Goal: Task Accomplishment & Management: Use online tool/utility

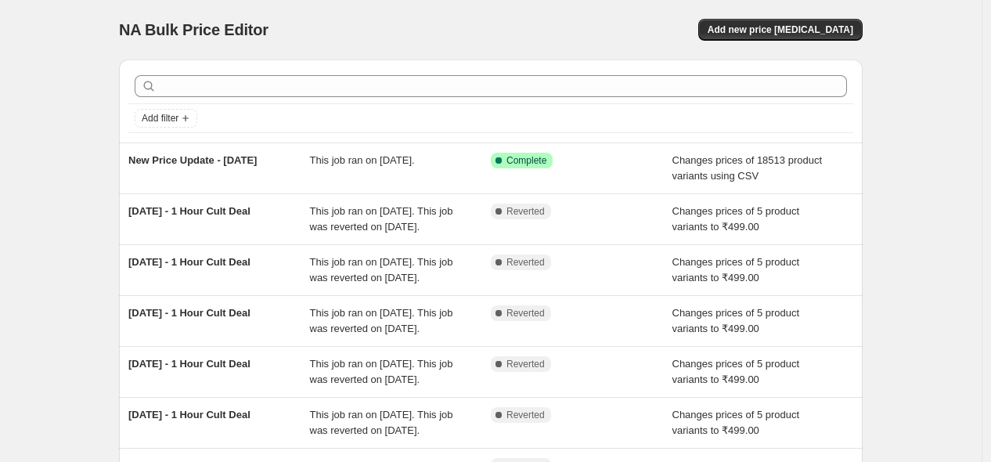
click at [762, 42] on div "NA Bulk Price Editor. This page is ready NA Bulk Price Editor Add new price [ME…" at bounding box center [491, 30] width 744 height 60
click at [765, 36] on button "Add new price [MEDICAL_DATA]" at bounding box center [781, 30] width 164 height 22
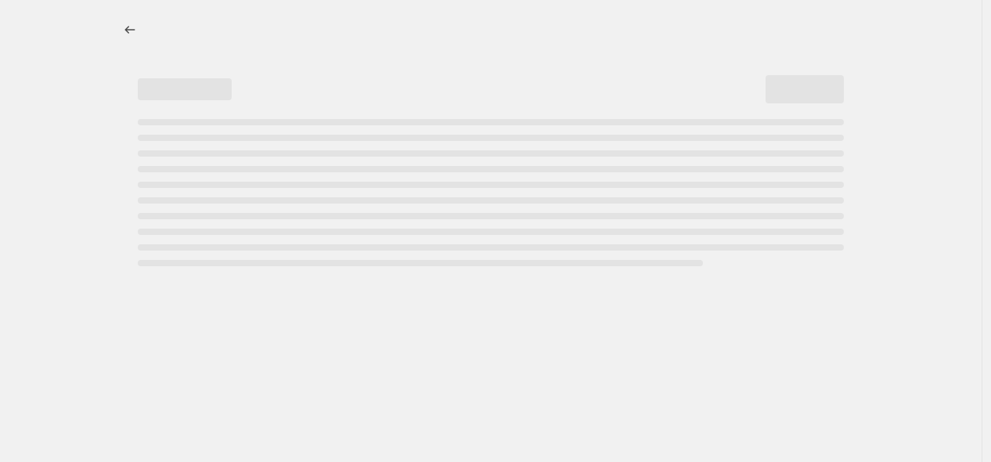
select select "percentage"
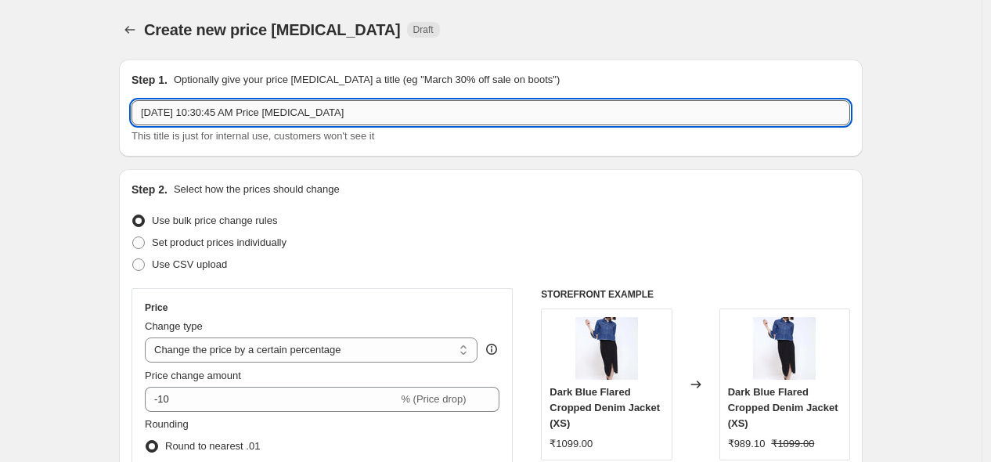
click at [376, 118] on input "[DATE] 10:30:45 AM Price [MEDICAL_DATA]" at bounding box center [491, 112] width 719 height 25
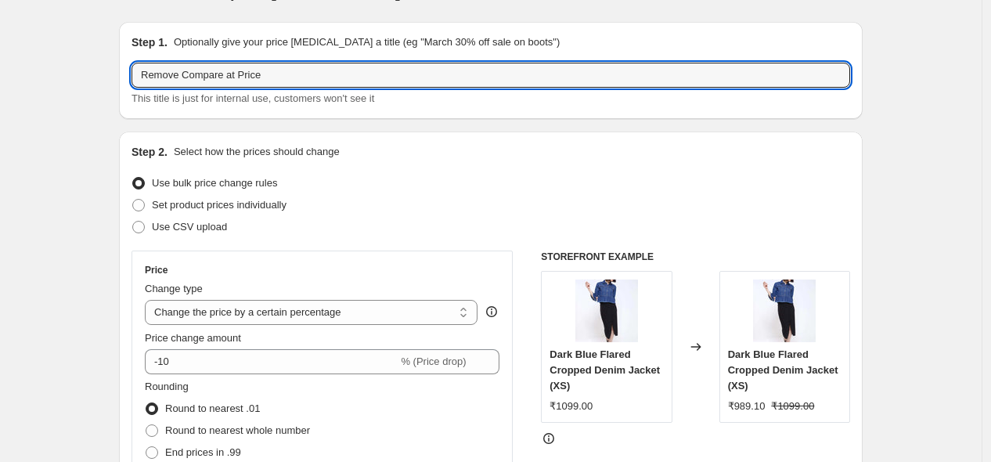
scroll to position [32, 0]
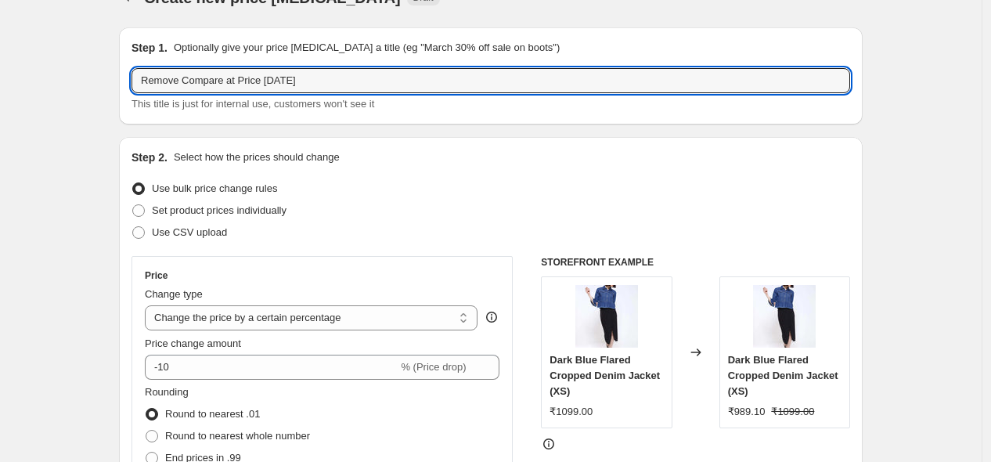
type input "Remove Compare at Price [DATE]"
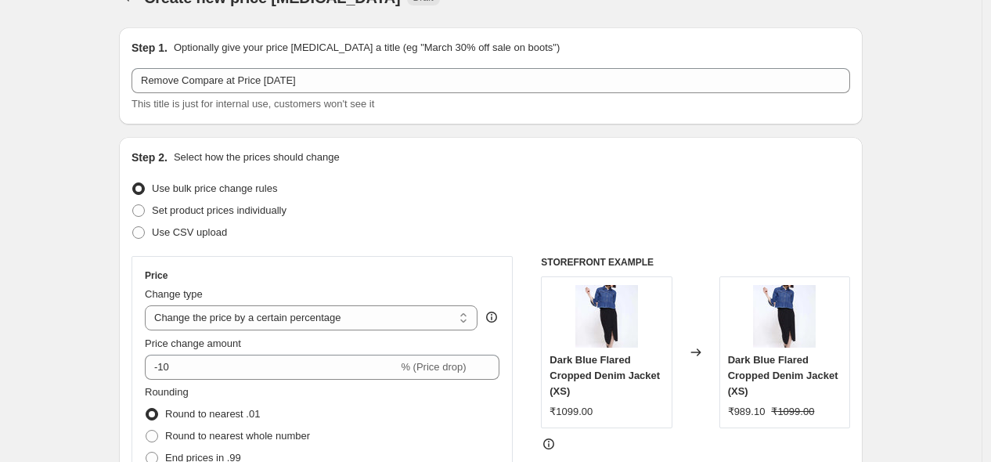
click at [320, 244] on div "Step 2. Select how the prices should change Use bulk price change rules Set pro…" at bounding box center [491, 412] width 719 height 525
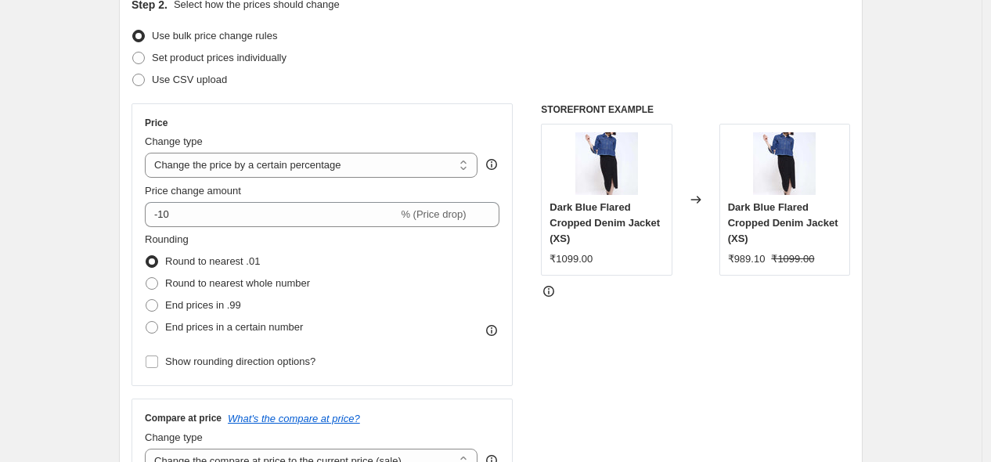
scroll to position [229, 0]
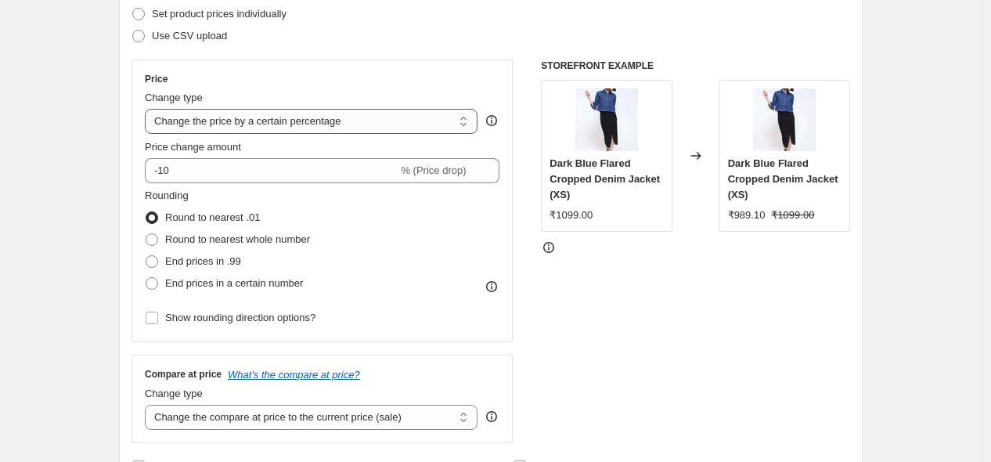
click at [219, 120] on select "Change the price to a certain amount Change the price by a certain amount Chang…" at bounding box center [311, 121] width 333 height 25
select select "no_change"
click at [149, 109] on select "Change the price to a certain amount Change the price by a certain amount Chang…" at bounding box center [311, 121] width 333 height 25
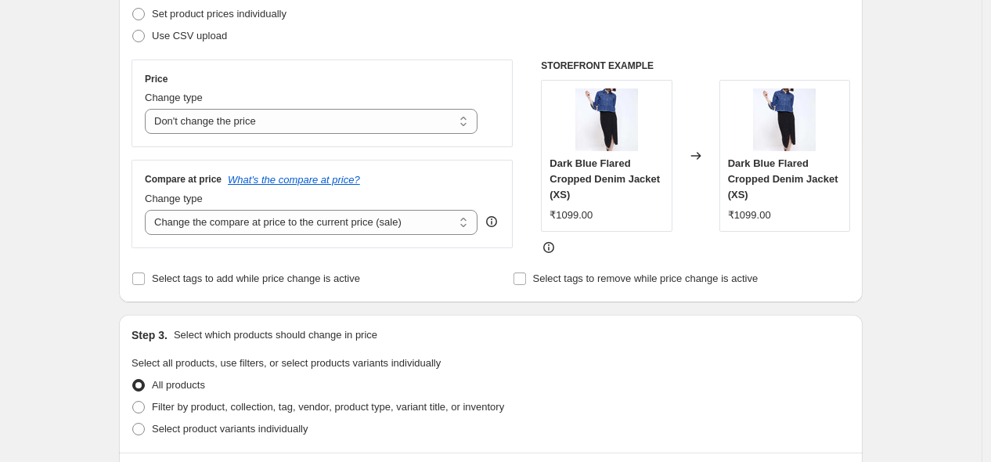
click at [513, 148] on div "Price Change type Change the price to a certain amount Change the price by a ce…" at bounding box center [322, 154] width 381 height 189
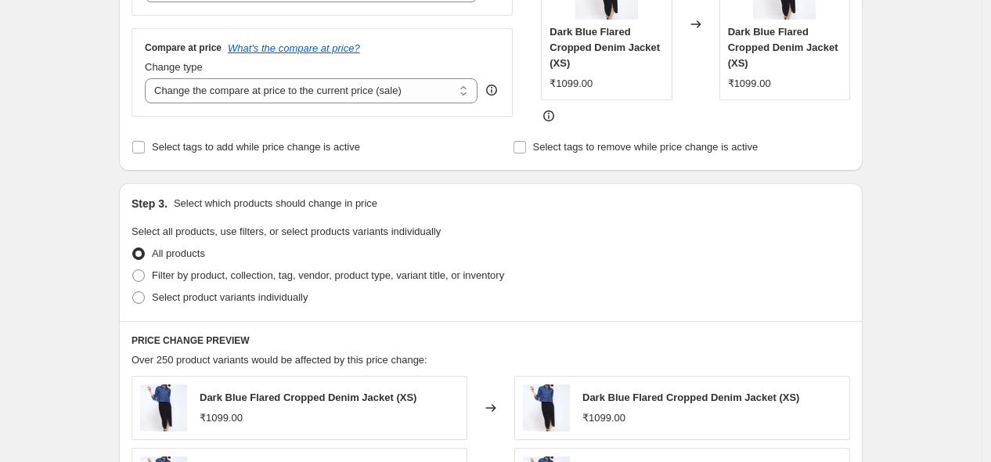
scroll to position [392, 0]
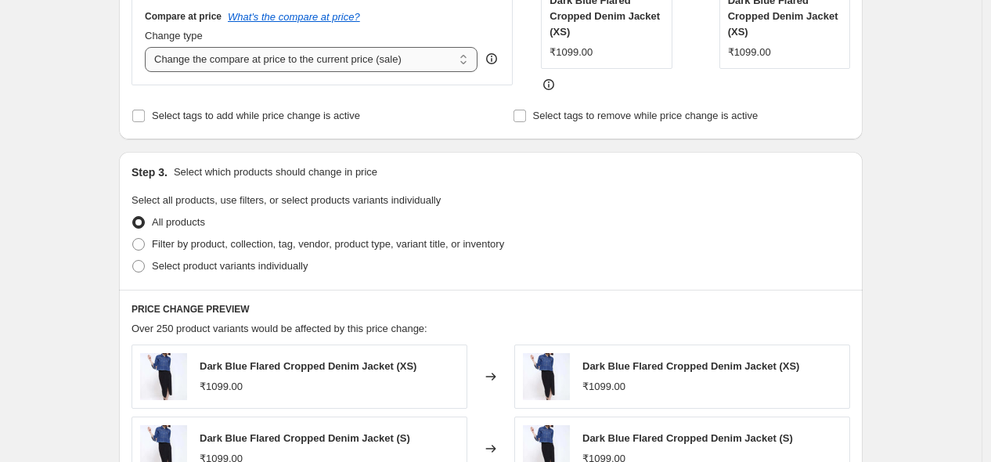
click at [370, 64] on select "Change the compare at price to the current price (sale) Change the compare at p…" at bounding box center [311, 59] width 333 height 25
select select "remove"
click at [149, 48] on select "Change the compare at price to the current price (sale) Change the compare at p…" at bounding box center [311, 59] width 333 height 25
click at [510, 211] on fieldset "Select all products, use filters, or select products variants individually All …" at bounding box center [491, 235] width 719 height 85
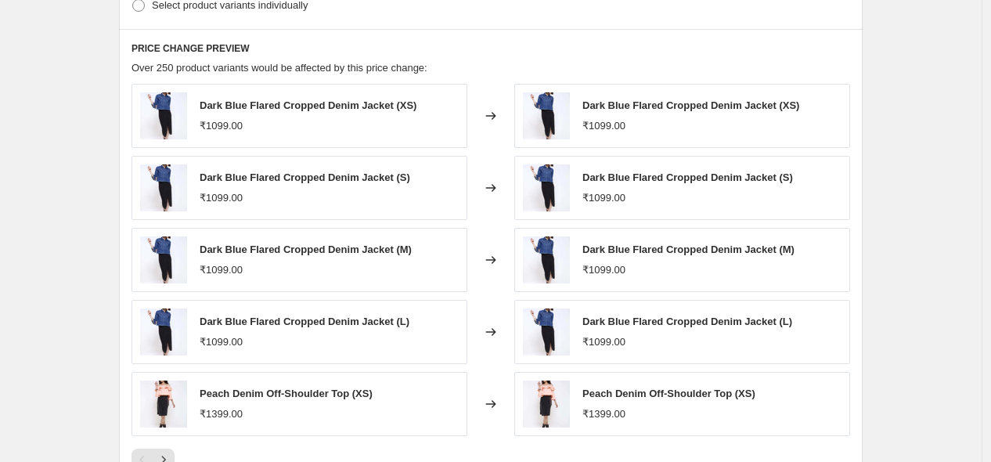
scroll to position [917, 0]
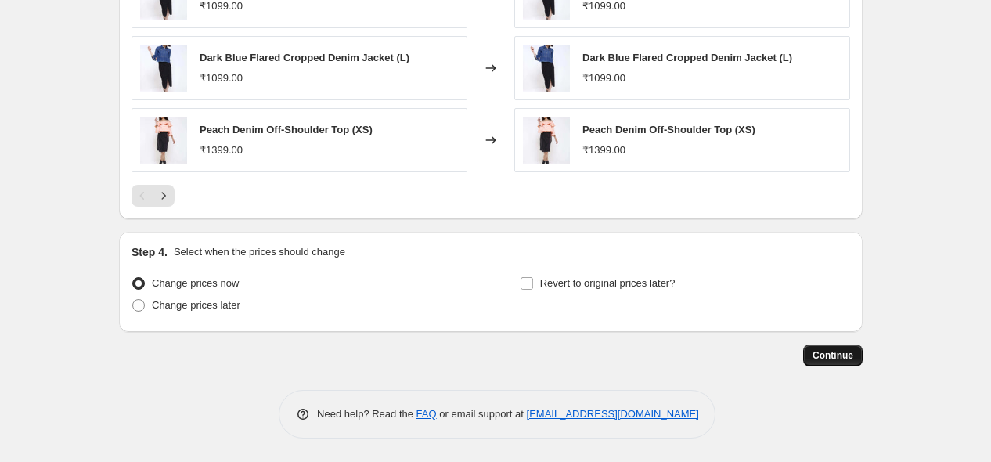
click at [836, 359] on span "Continue" at bounding box center [833, 355] width 41 height 13
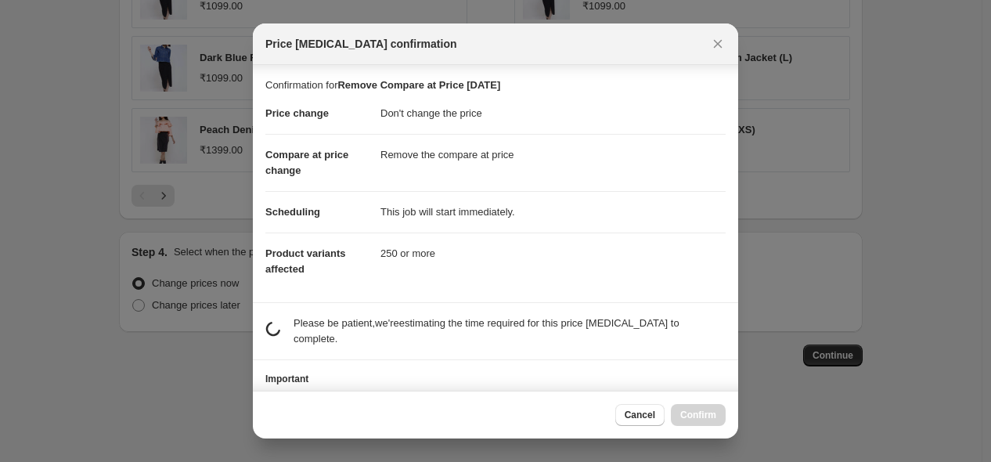
scroll to position [11, 0]
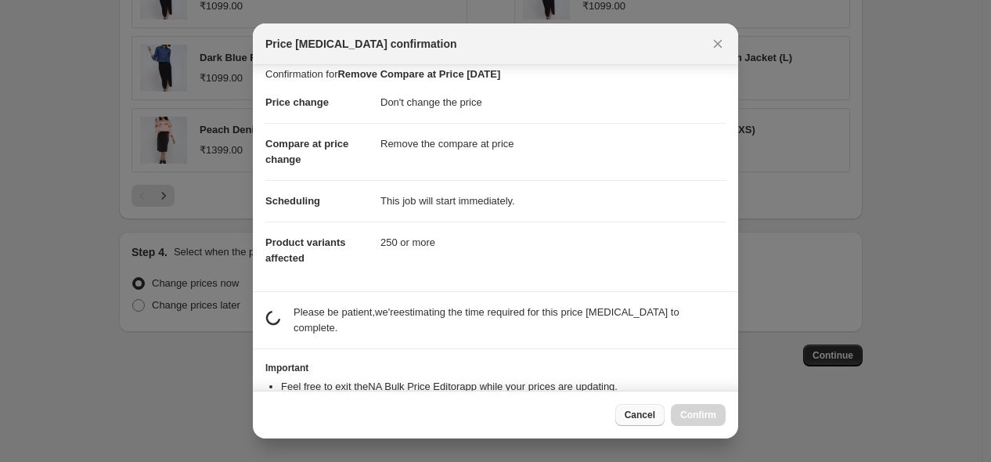
click at [655, 415] on span "Cancel" at bounding box center [640, 415] width 31 height 13
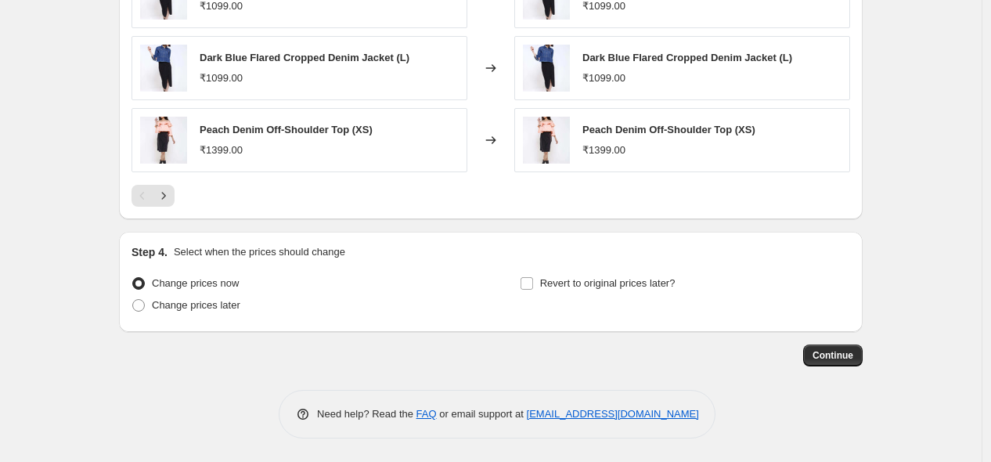
scroll to position [0, 0]
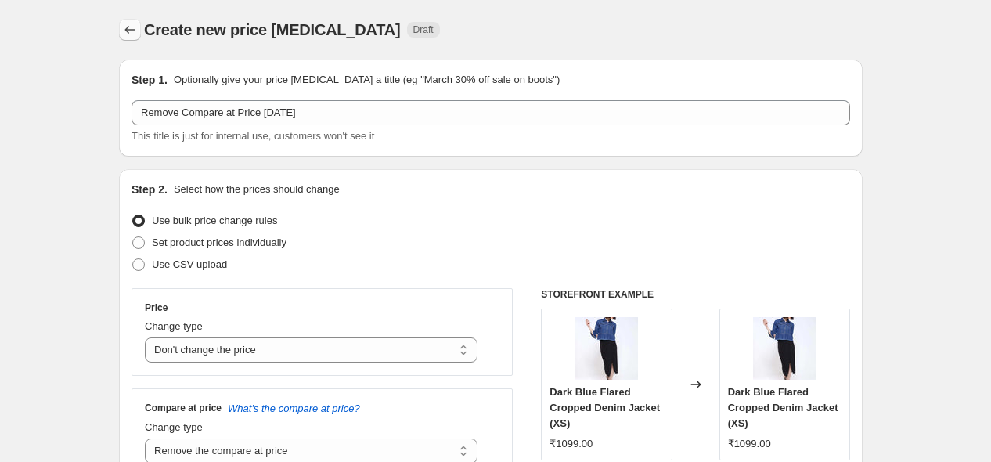
click at [138, 38] on button "Price change jobs" at bounding box center [130, 30] width 22 height 22
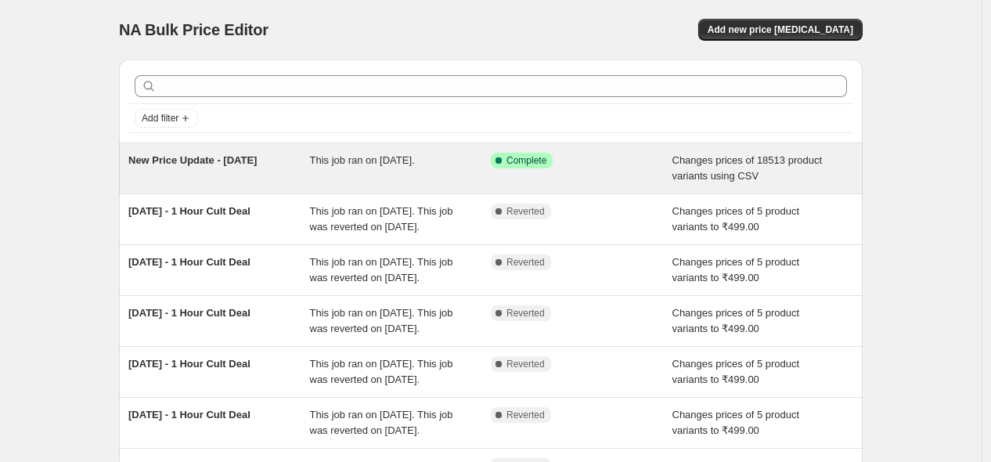
click at [420, 184] on div "New Price Update - [DATE] This job ran on [DATE]. Success Complete Complete Cha…" at bounding box center [491, 168] width 744 height 50
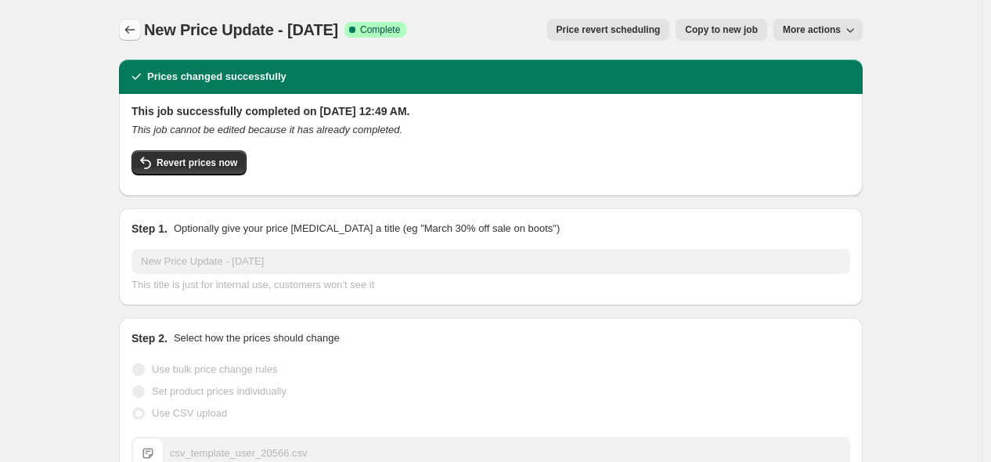
click at [126, 38] on button "Price change jobs" at bounding box center [130, 30] width 22 height 22
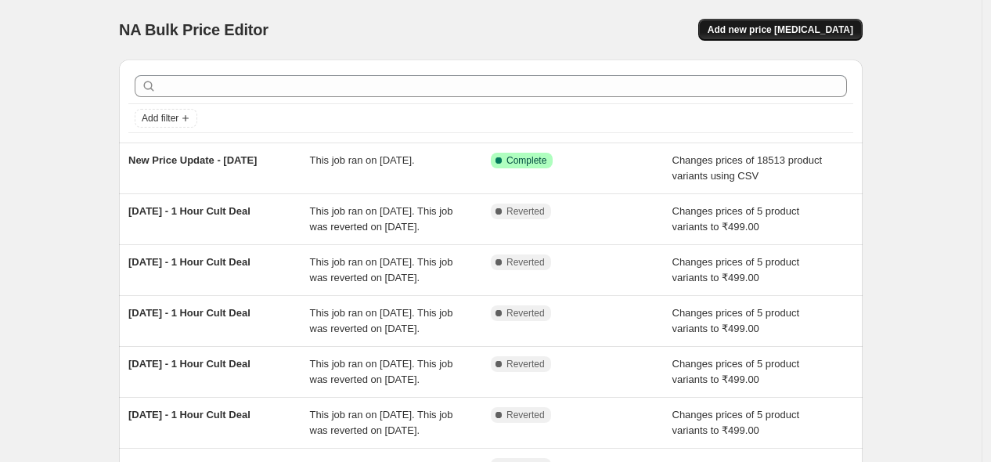
click at [811, 20] on button "Add new price [MEDICAL_DATA]" at bounding box center [781, 30] width 164 height 22
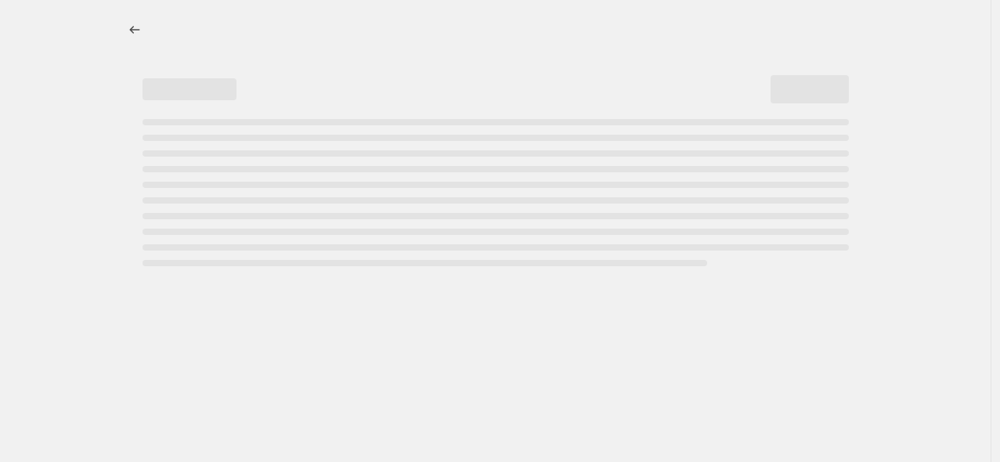
select select "percentage"
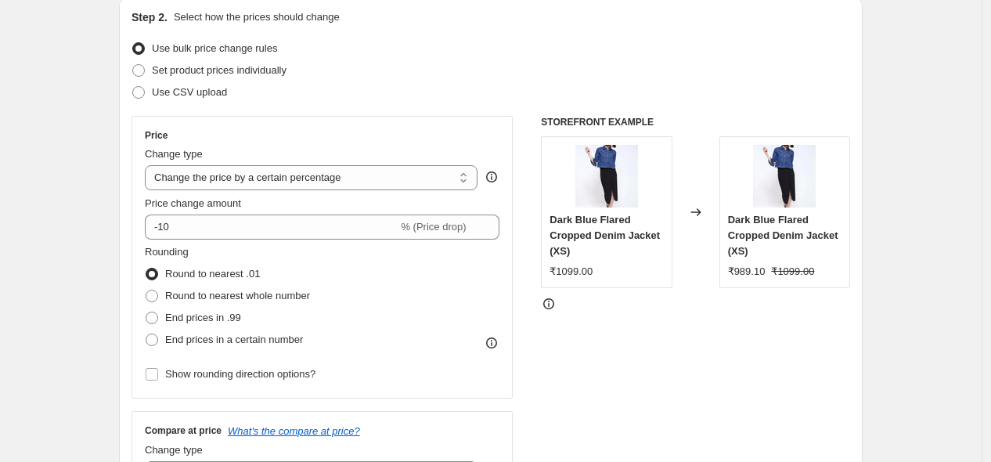
scroll to position [189, 0]
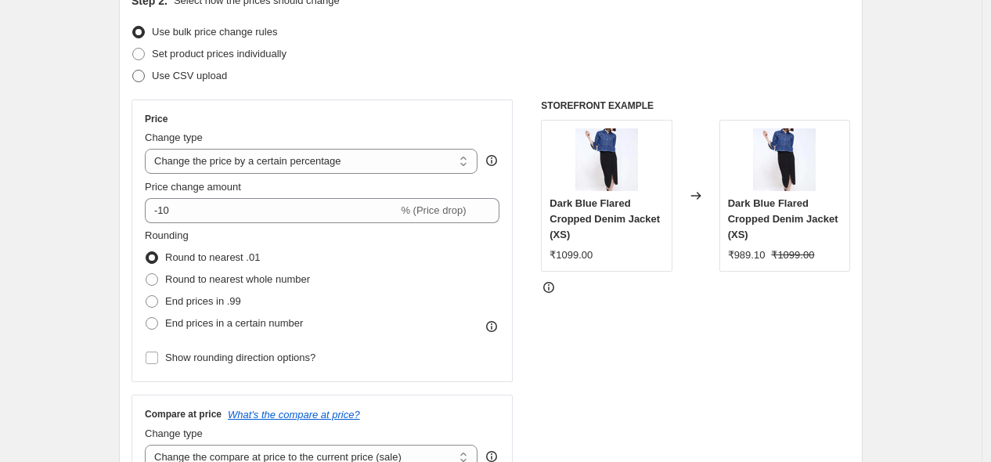
click at [169, 73] on span "Use CSV upload" at bounding box center [189, 76] width 75 height 12
click at [133, 70] on input "Use CSV upload" at bounding box center [132, 70] width 1 height 1
radio input "true"
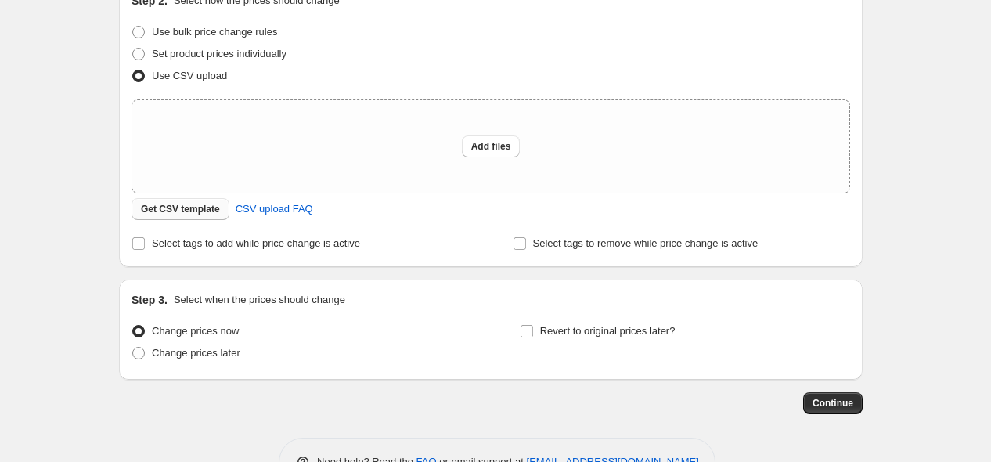
click at [197, 212] on span "Get CSV template" at bounding box center [180, 209] width 79 height 13
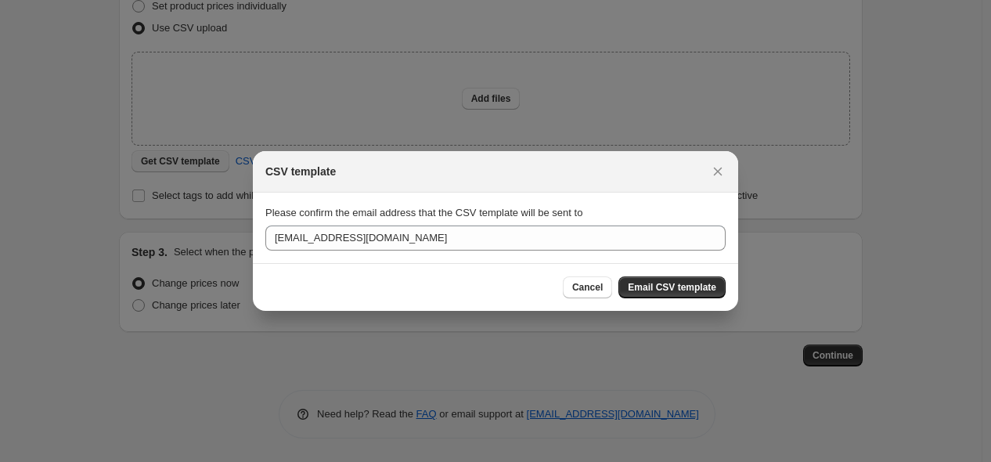
scroll to position [0, 0]
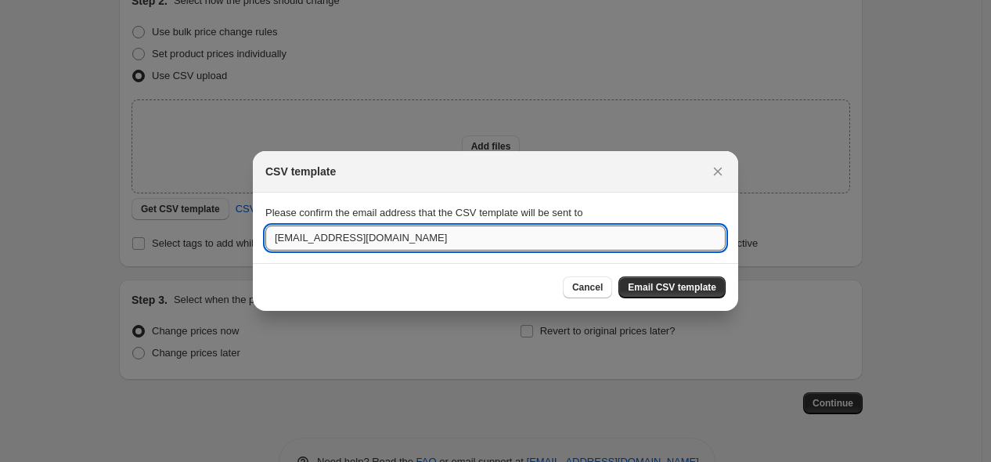
click at [314, 241] on input "[EMAIL_ADDRESS][DOMAIN_NAME]" at bounding box center [495, 238] width 461 height 25
type input "[PERSON_NAME][EMAIL_ADDRESS][PERSON_NAME][DOMAIN_NAME]"
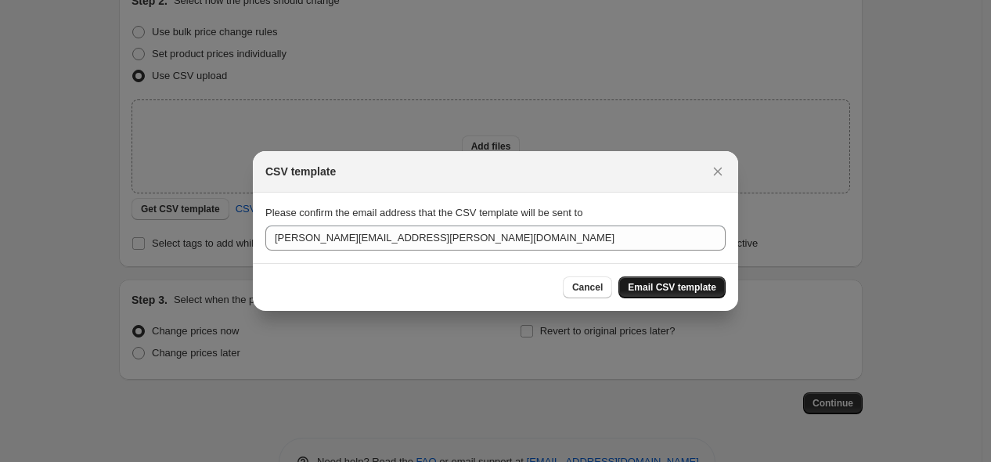
click at [659, 283] on span "Email CSV template" at bounding box center [672, 287] width 88 height 13
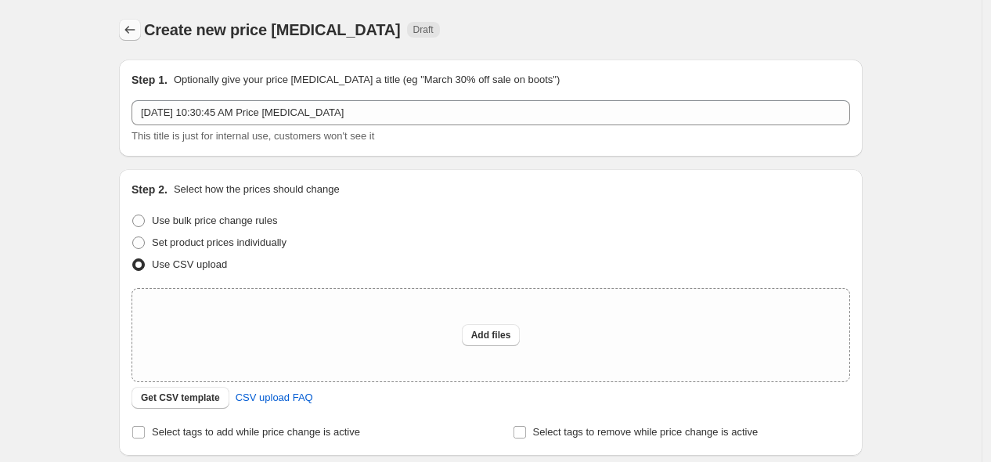
click at [135, 38] on button "Price change jobs" at bounding box center [130, 30] width 22 height 22
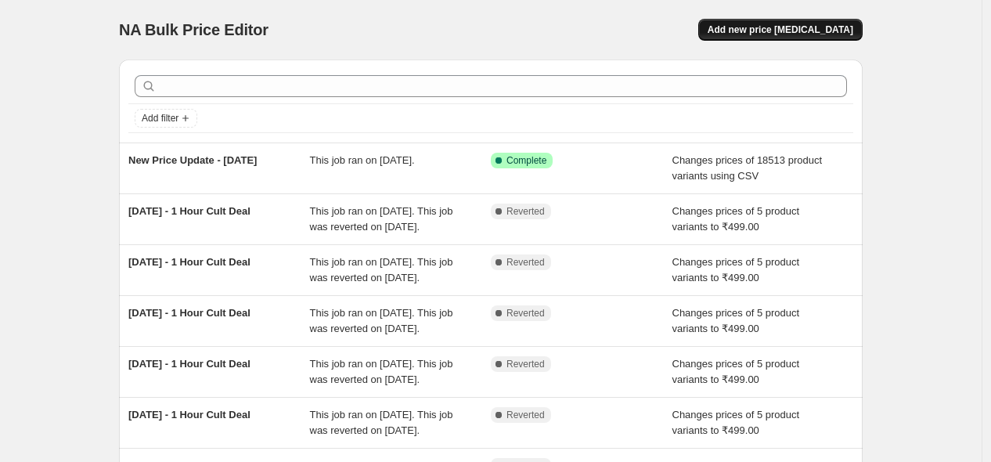
click at [772, 26] on span "Add new price [MEDICAL_DATA]" at bounding box center [781, 29] width 146 height 13
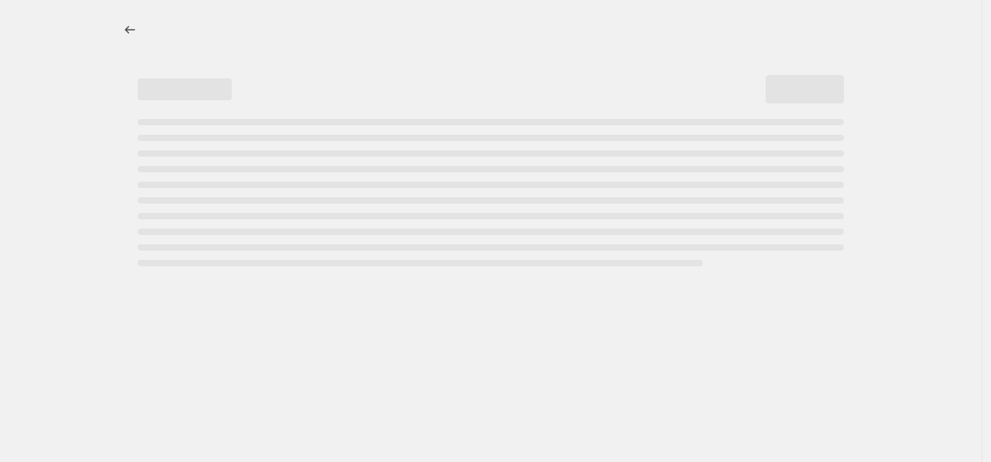
select select "percentage"
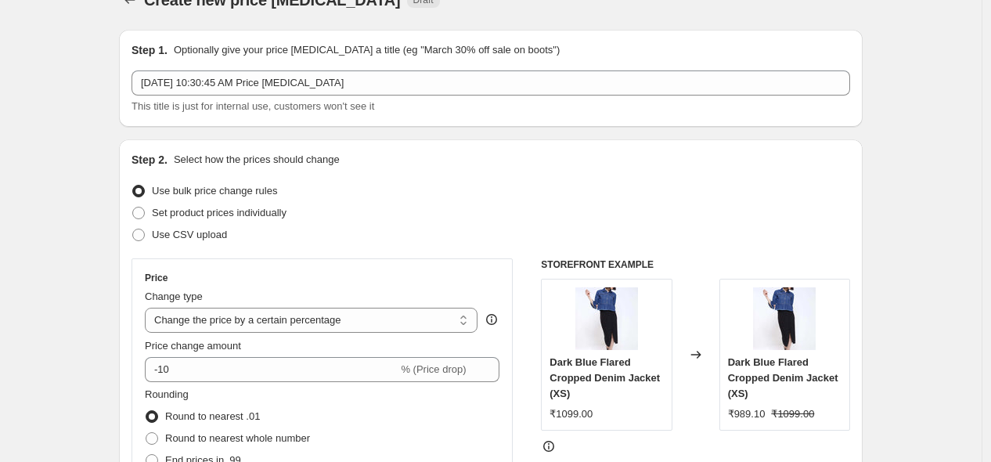
scroll to position [34, 0]
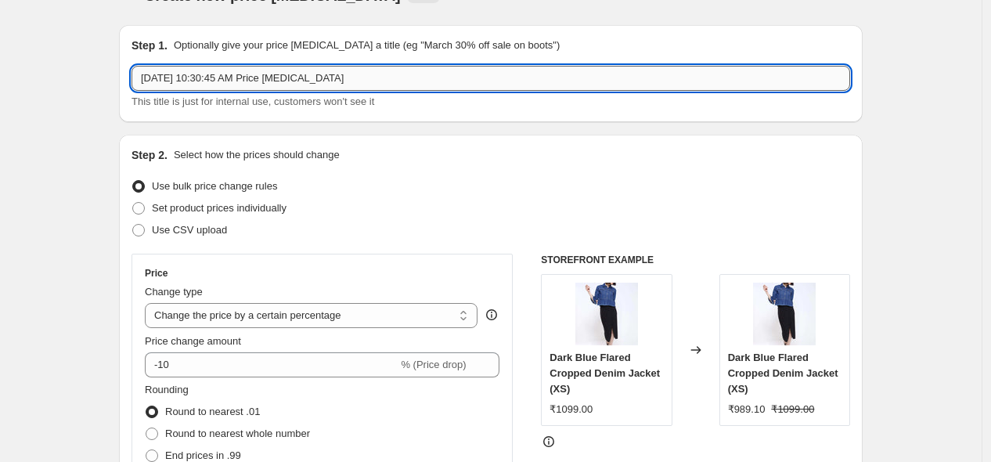
click at [211, 74] on input "[DATE] 10:30:45 AM Price [MEDICAL_DATA]" at bounding box center [491, 78] width 719 height 25
type input "Remove Compare at Price"
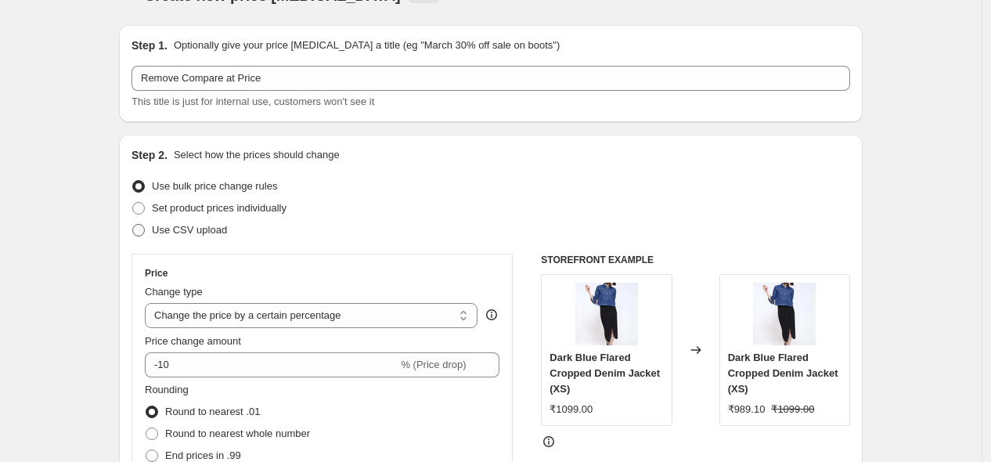
click at [181, 229] on span "Use CSV upload" at bounding box center [189, 230] width 75 height 12
click at [133, 225] on input "Use CSV upload" at bounding box center [132, 224] width 1 height 1
radio input "true"
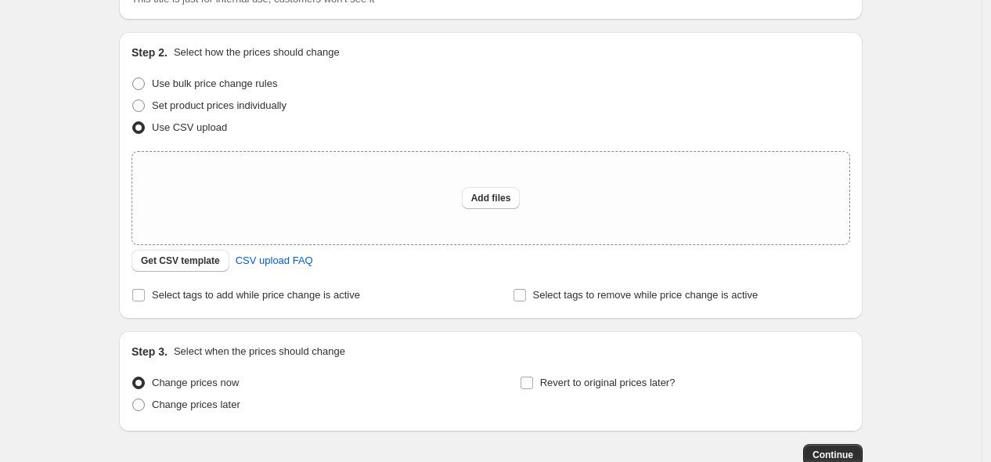
scroll to position [139, 0]
click at [482, 200] on span "Add files" at bounding box center [491, 196] width 40 height 13
type input "C:\fakepath\csv_template_user_20566.csv"
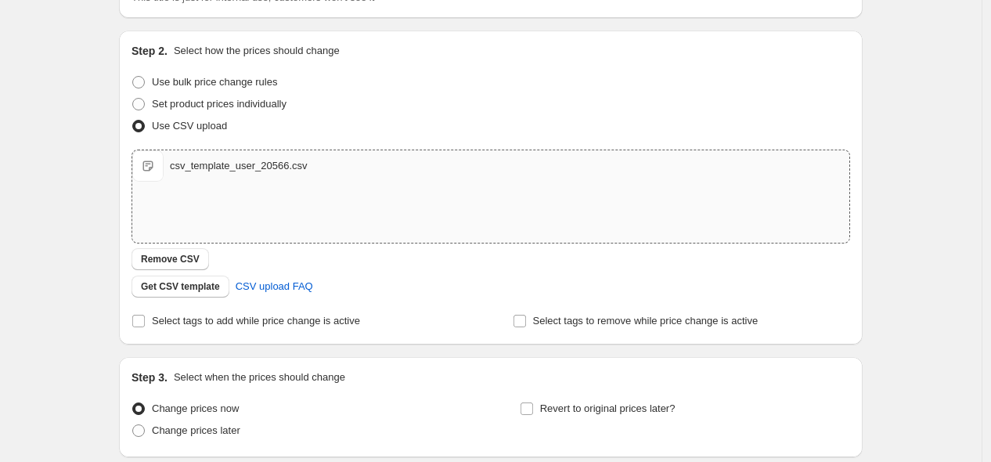
click at [207, 168] on div "csv_template_user_20566.csv" at bounding box center [239, 166] width 138 height 16
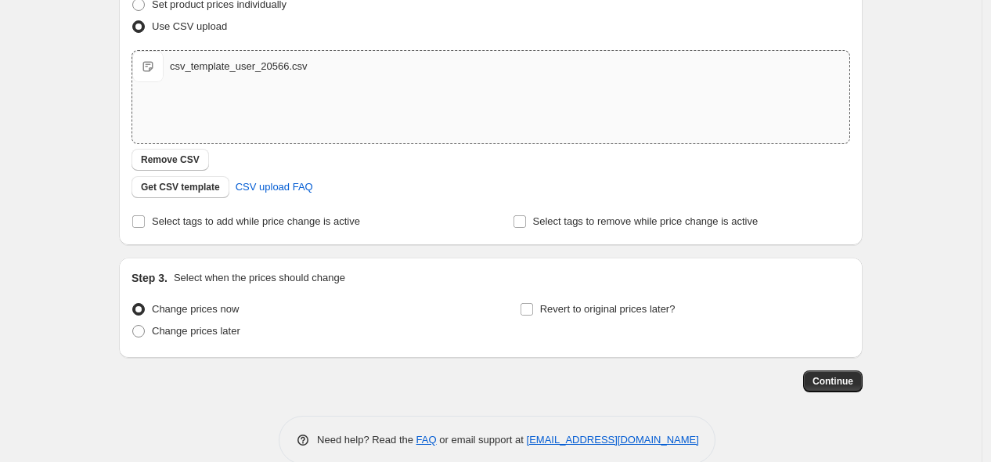
scroll to position [263, 0]
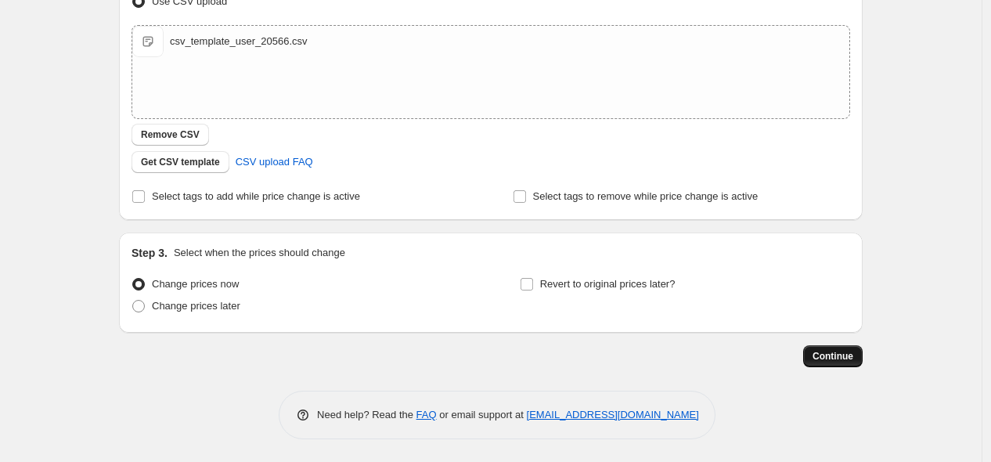
click at [823, 352] on span "Continue" at bounding box center [833, 356] width 41 height 13
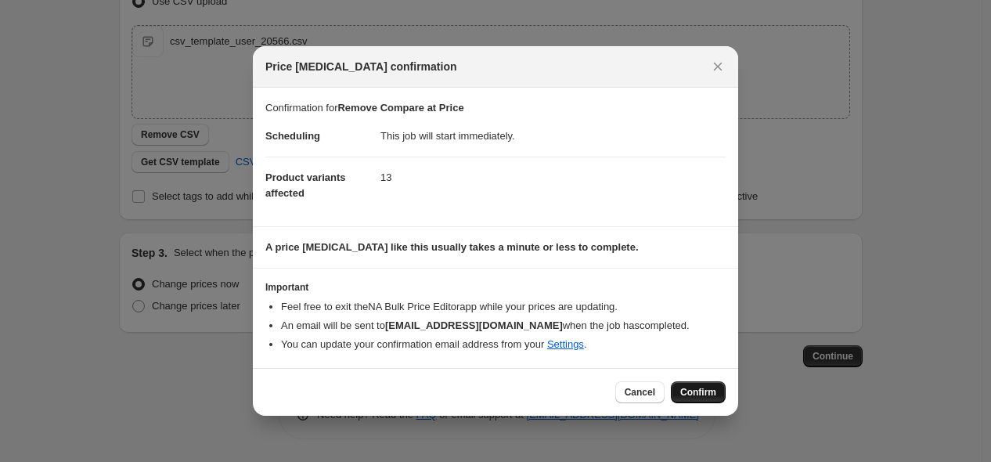
click at [689, 388] on span "Confirm" at bounding box center [699, 392] width 36 height 13
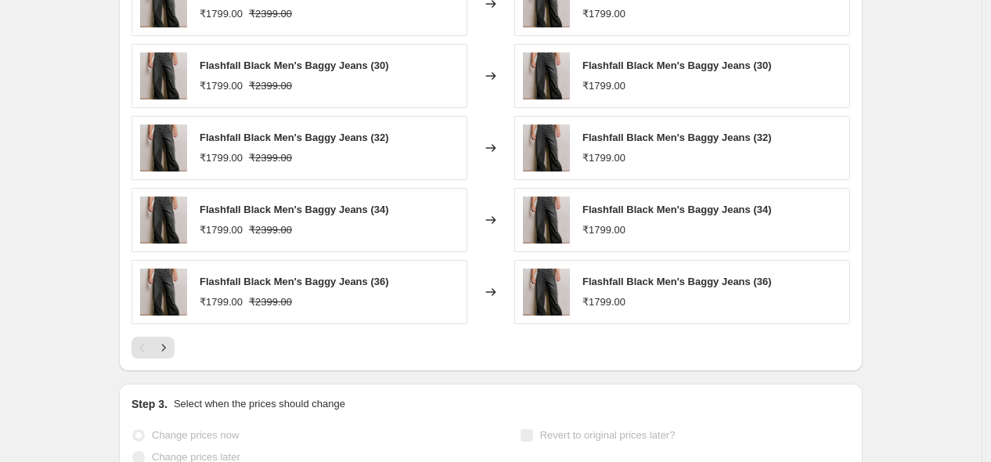
scroll to position [844, 0]
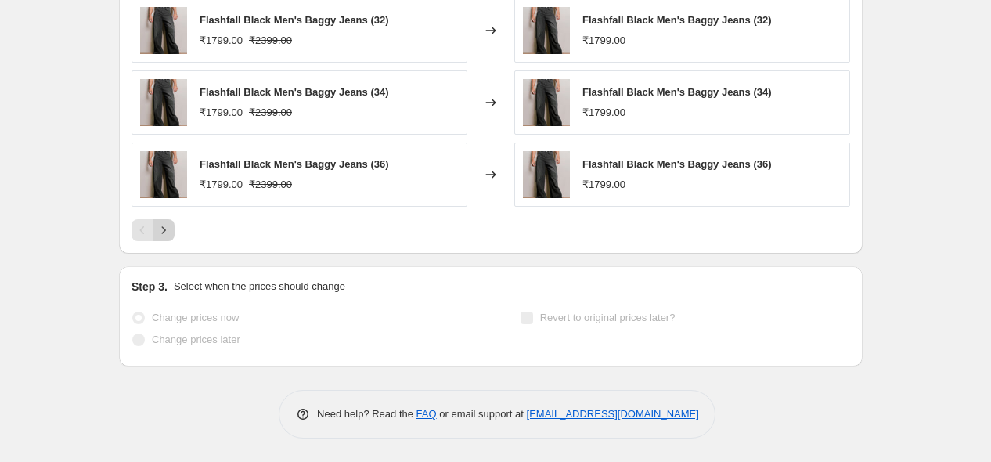
click at [171, 228] on icon "Next" at bounding box center [164, 230] width 16 height 16
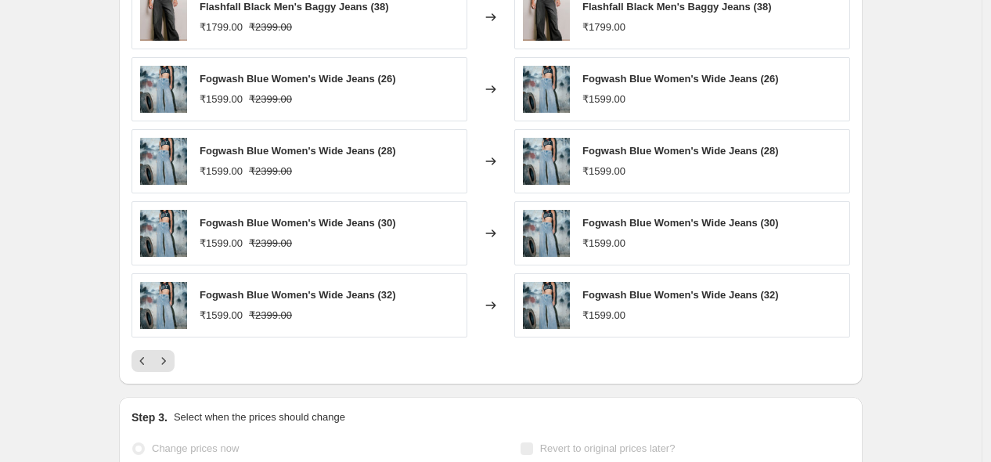
scroll to position [731, 0]
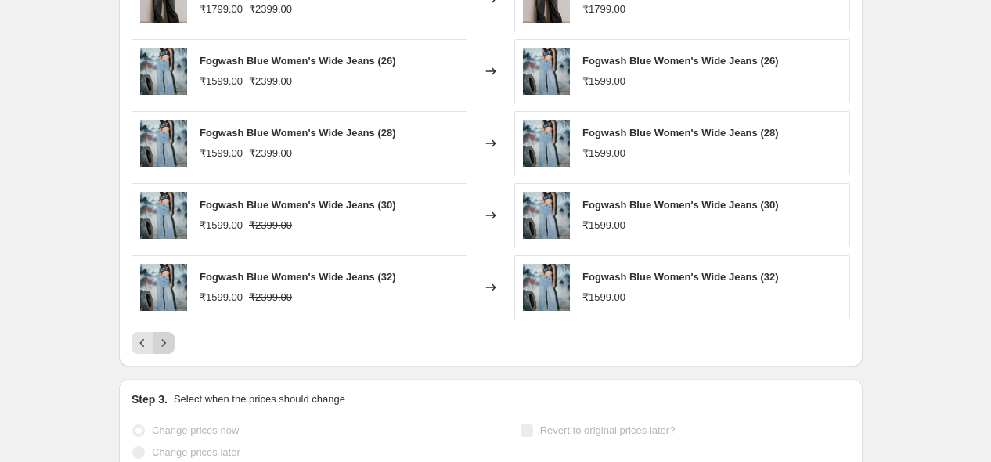
click at [172, 345] on icon "Next" at bounding box center [164, 343] width 16 height 16
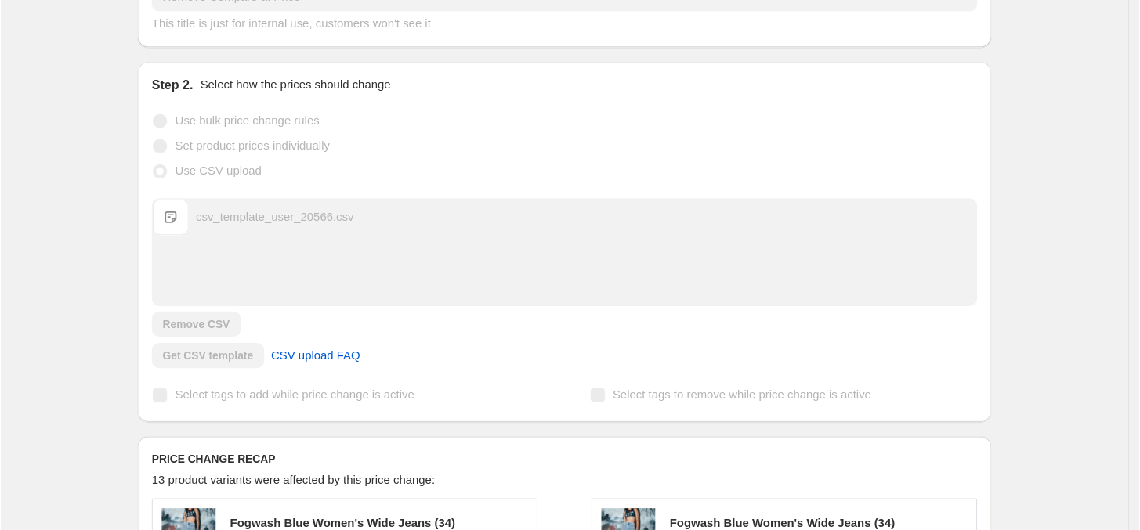
scroll to position [0, 0]
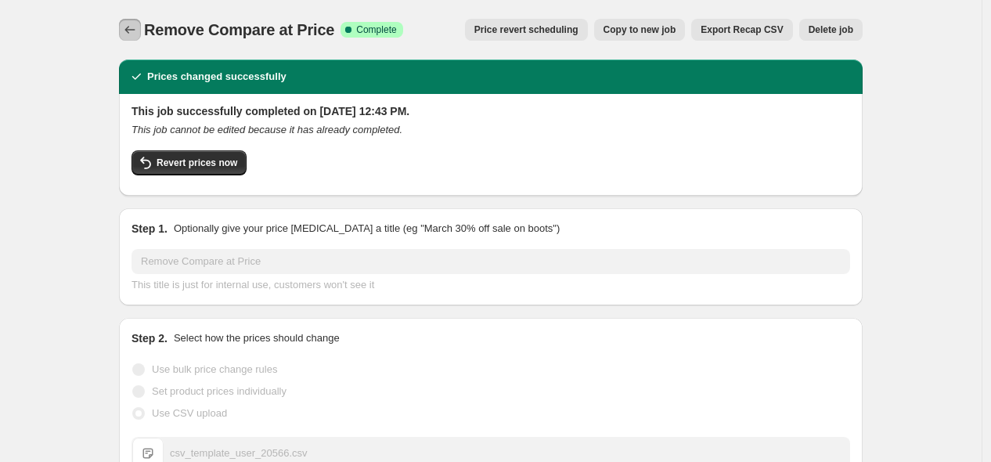
click at [138, 30] on icon "Price change jobs" at bounding box center [130, 30] width 16 height 16
